Goal: Task Accomplishment & Management: Manage account settings

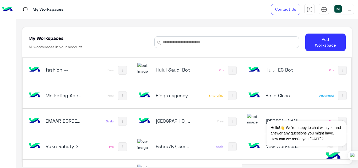
click at [179, 71] on h5 "Hulul Saudi Bot" at bounding box center [174, 70] width 36 height 6
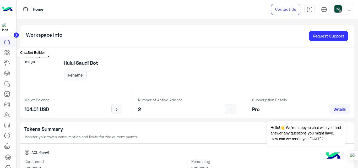
click at [9, 54] on icon at bounding box center [9, 54] width 2 height 2
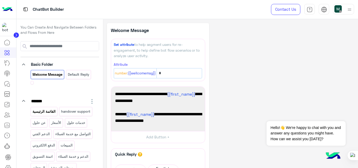
click at [47, 114] on p "القائمة الرئيسية" at bounding box center [44, 111] width 24 height 6
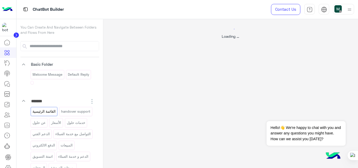
select select "*"
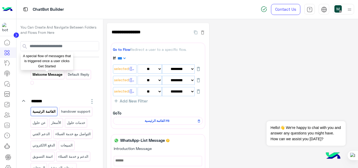
click at [46, 73] on p "Welcome Message" at bounding box center [47, 75] width 31 height 6
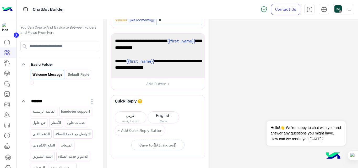
scroll to position [54, 0]
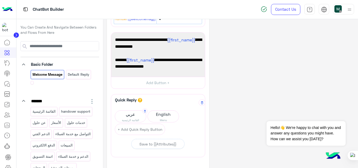
click at [139, 119] on span "القائمة الرئيسية" at bounding box center [130, 120] width 31 height 4
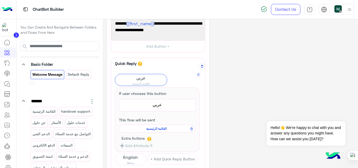
scroll to position [91, 0]
click at [150, 129] on span "القائمة الرئيسية" at bounding box center [156, 128] width 69 height 5
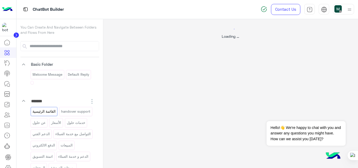
scroll to position [0, 0]
select select "*"
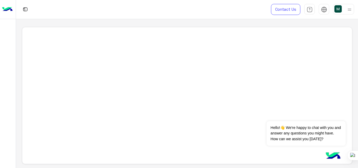
click at [6, 11] on img at bounding box center [7, 9] width 10 height 11
click at [341, 12] on img at bounding box center [337, 8] width 7 height 7
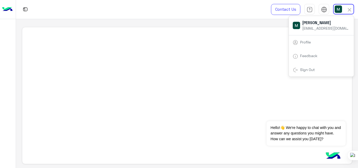
click at [197, 46] on div at bounding box center [187, 95] width 330 height 137
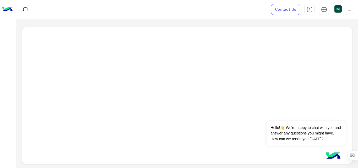
click at [336, 10] on img at bounding box center [337, 8] width 7 height 7
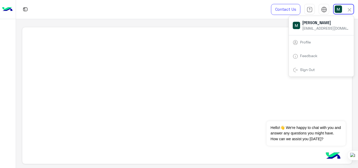
click at [319, 70] on div "Sign Out" at bounding box center [321, 70] width 65 height 14
click at [306, 69] on link "Sign Out" at bounding box center [307, 69] width 15 height 4
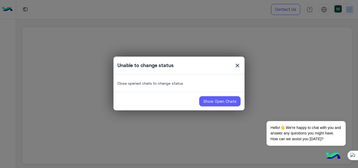
click at [225, 104] on link "Show Open Chats" at bounding box center [219, 101] width 41 height 10
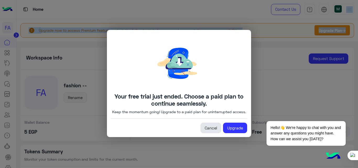
click at [213, 131] on link "Cancel" at bounding box center [210, 128] width 21 height 10
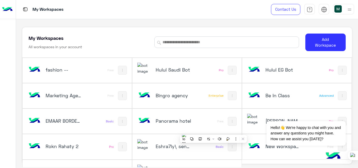
click at [344, 9] on div at bounding box center [343, 9] width 21 height 10
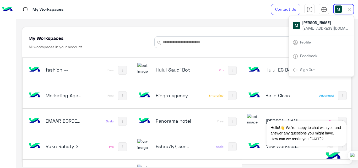
click at [312, 70] on link "Sign Out" at bounding box center [307, 69] width 15 height 4
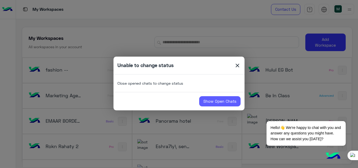
click at [221, 102] on link "Show Open Chats" at bounding box center [219, 101] width 41 height 10
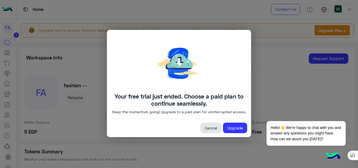
click at [215, 129] on link "Cancel" at bounding box center [210, 128] width 21 height 10
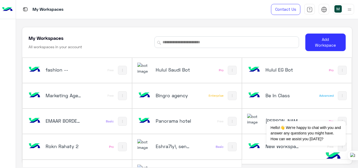
click at [346, 6] on img at bounding box center [349, 9] width 7 height 7
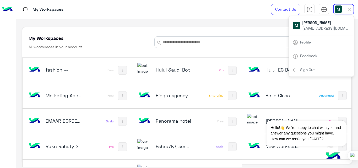
click at [312, 70] on link "Sign Out" at bounding box center [307, 69] width 15 height 4
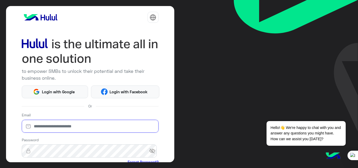
click at [55, 127] on input "email" at bounding box center [90, 126] width 137 height 13
type input "**********"
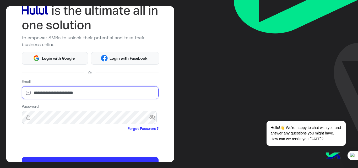
scroll to position [34, 0]
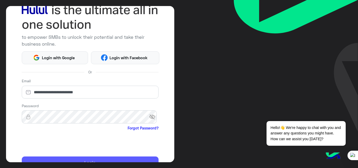
click at [58, 158] on button "Login" at bounding box center [90, 162] width 137 height 13
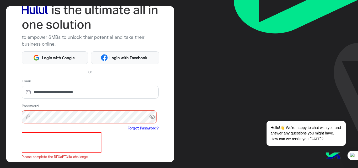
click at [151, 119] on span "visibility_off" at bounding box center [153, 116] width 9 height 9
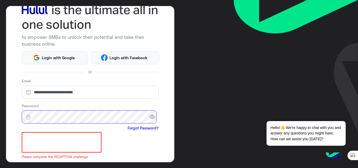
click at [22, 163] on button "Login" at bounding box center [90, 169] width 137 height 13
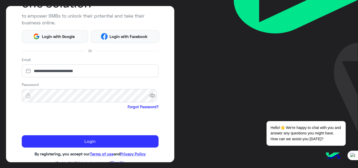
scroll to position [57, 0]
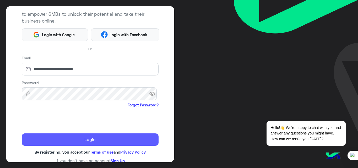
click at [50, 141] on button "Login" at bounding box center [90, 139] width 137 height 13
